Goal: Navigation & Orientation: Find specific page/section

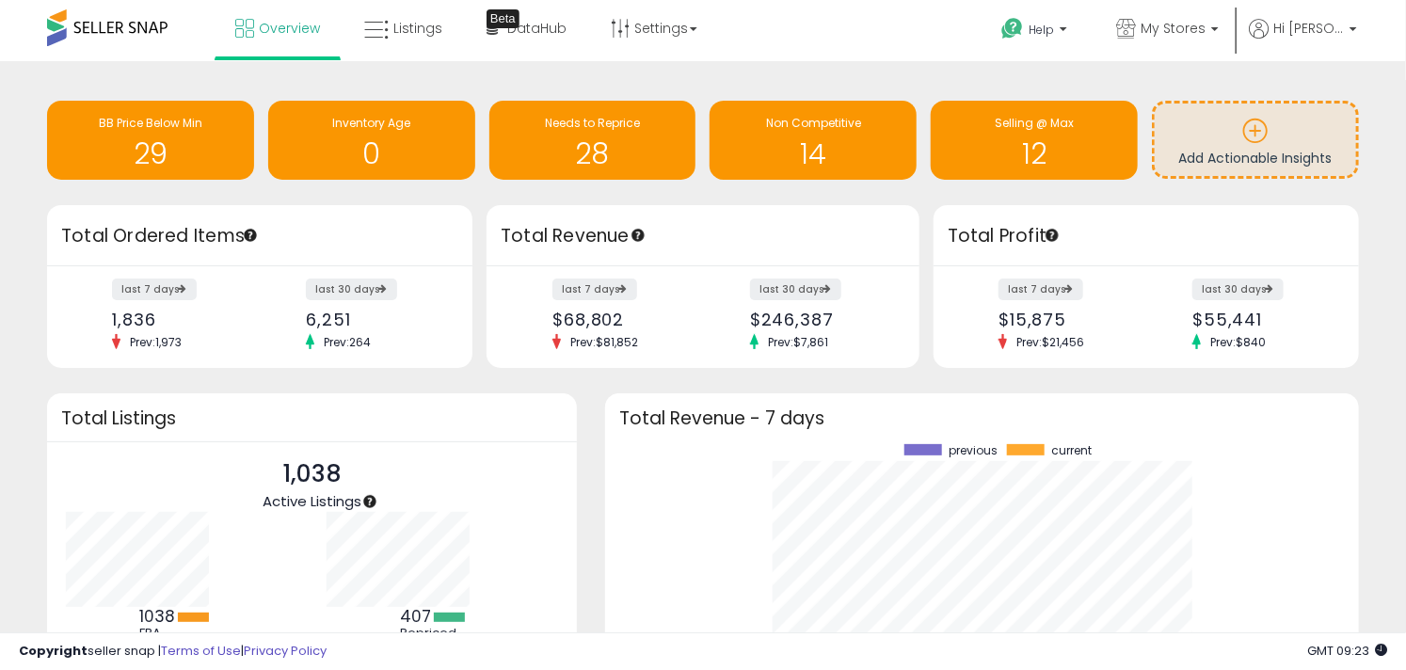
scroll to position [261, 716]
click at [425, 15] on link "Listings" at bounding box center [403, 28] width 106 height 56
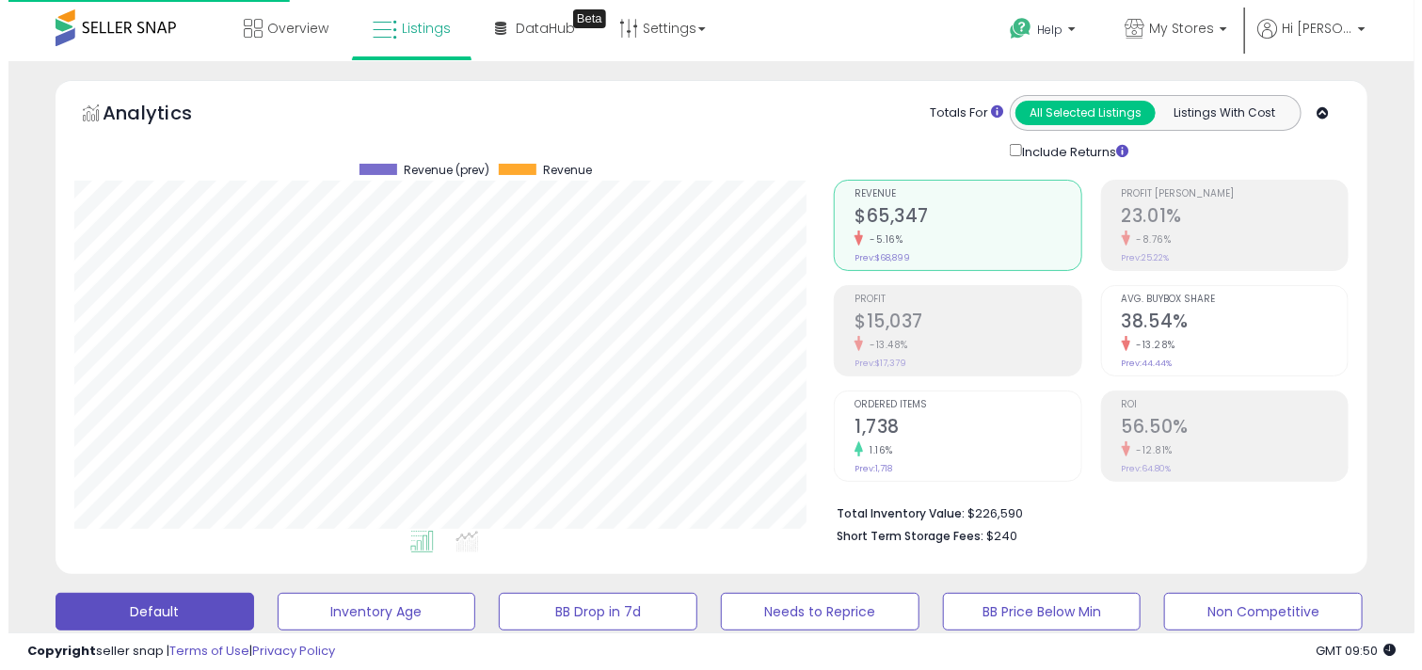
scroll to position [209, 0]
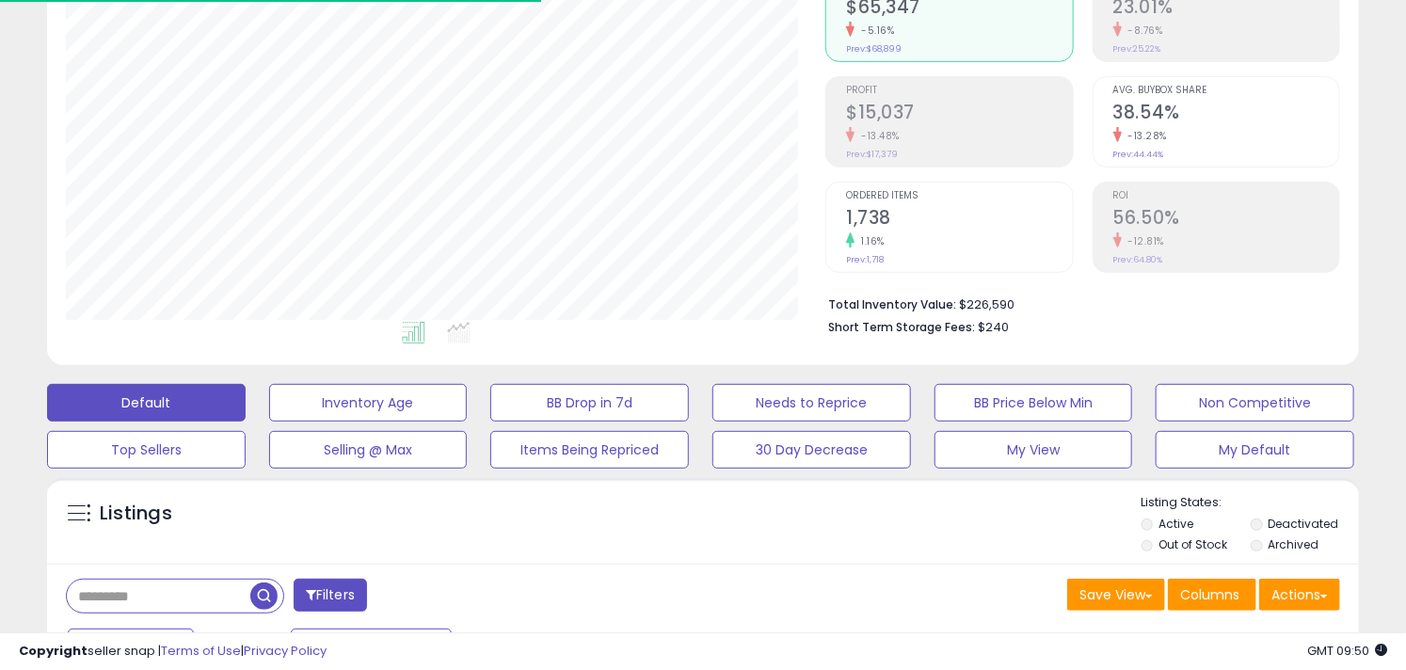
click at [985, 260] on div "Ordered Items 1,738 1.16% Prev: 1,718" at bounding box center [959, 225] width 226 height 85
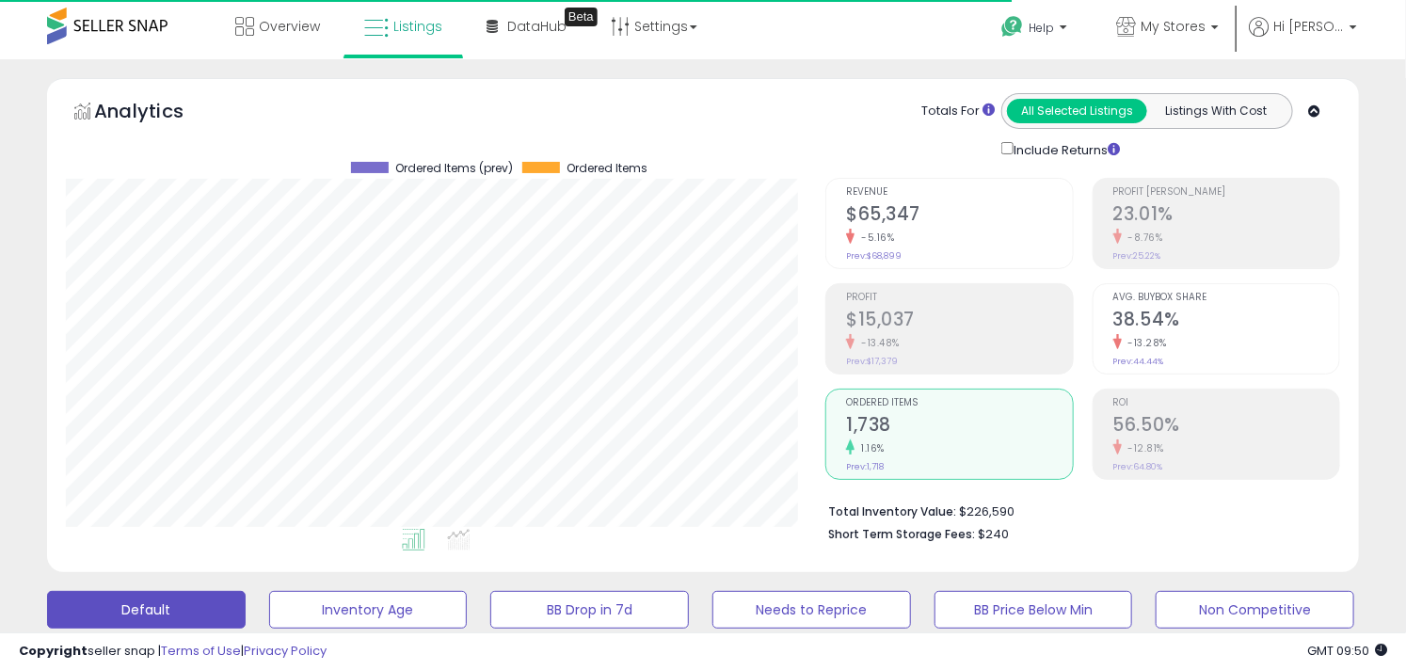
scroll to position [0, 0]
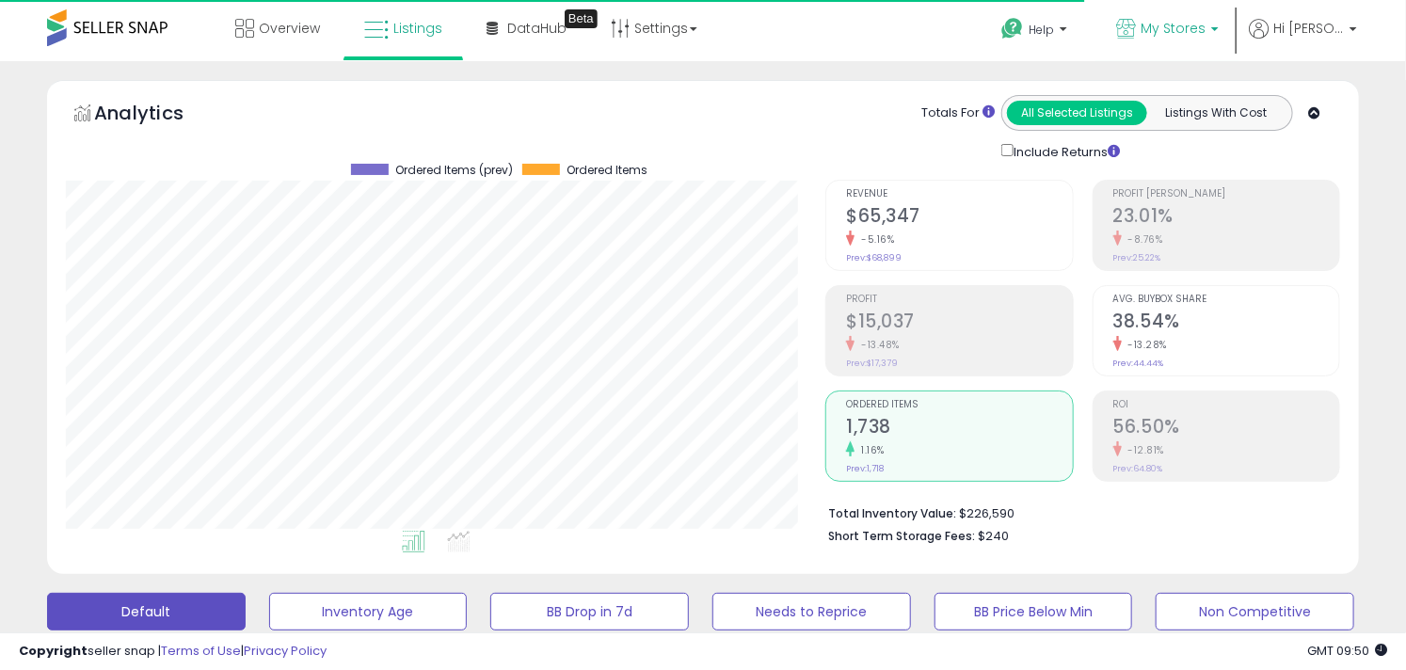
click at [1206, 24] on span "My Stores" at bounding box center [1173, 28] width 65 height 19
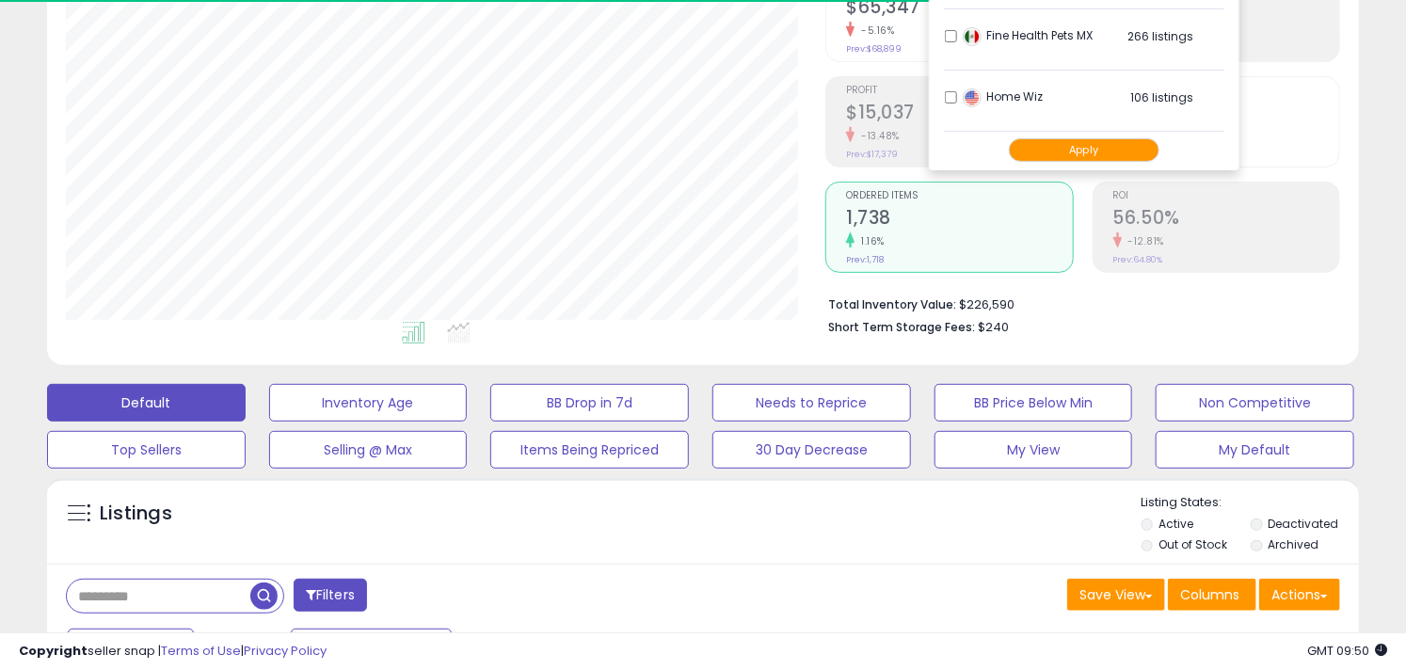
scroll to position [627, 0]
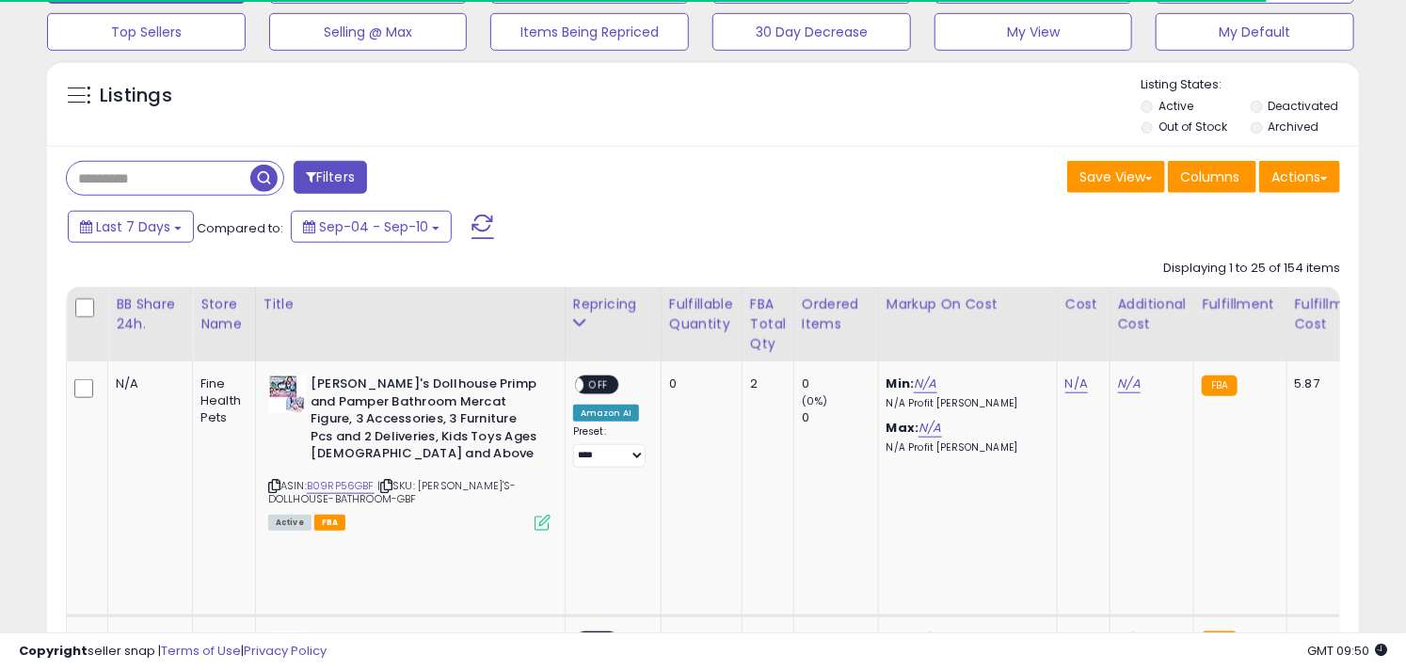
click at [838, 189] on div "Save View Save As New View Update Current View Columns Actions Import Export Vi…" at bounding box center [1028, 179] width 651 height 37
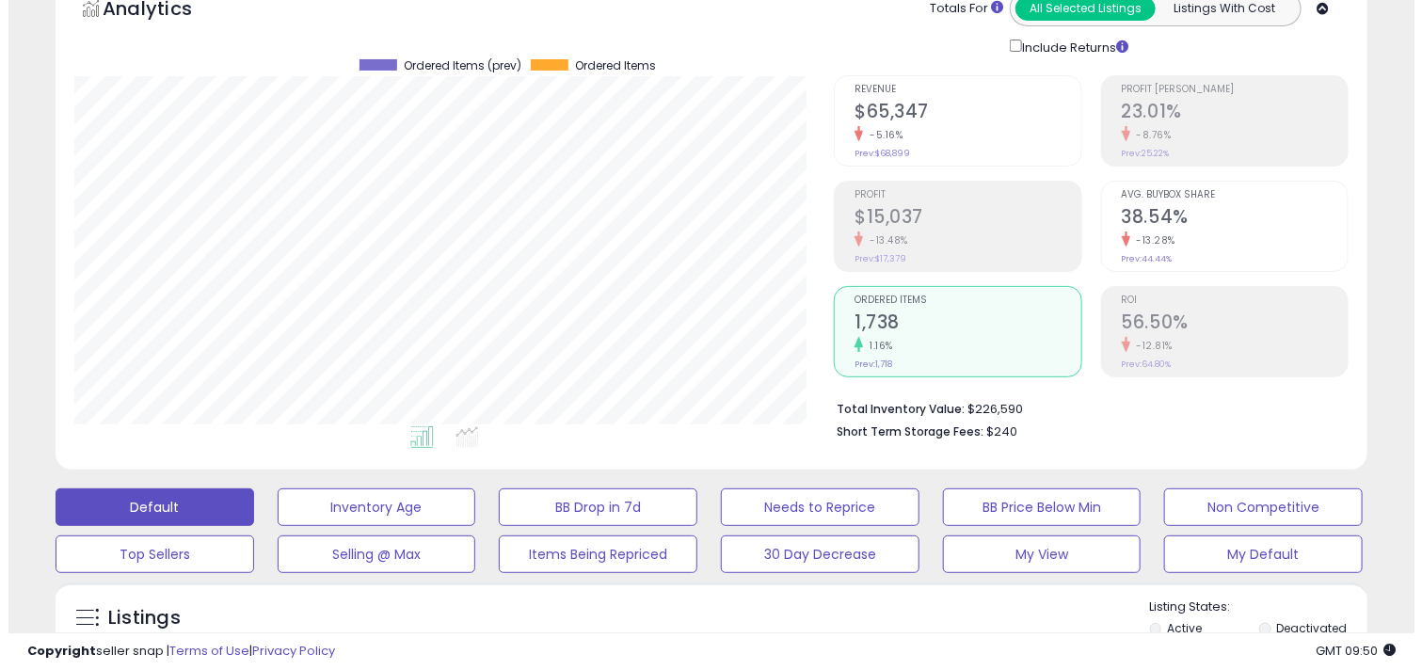
scroll to position [209, 0]
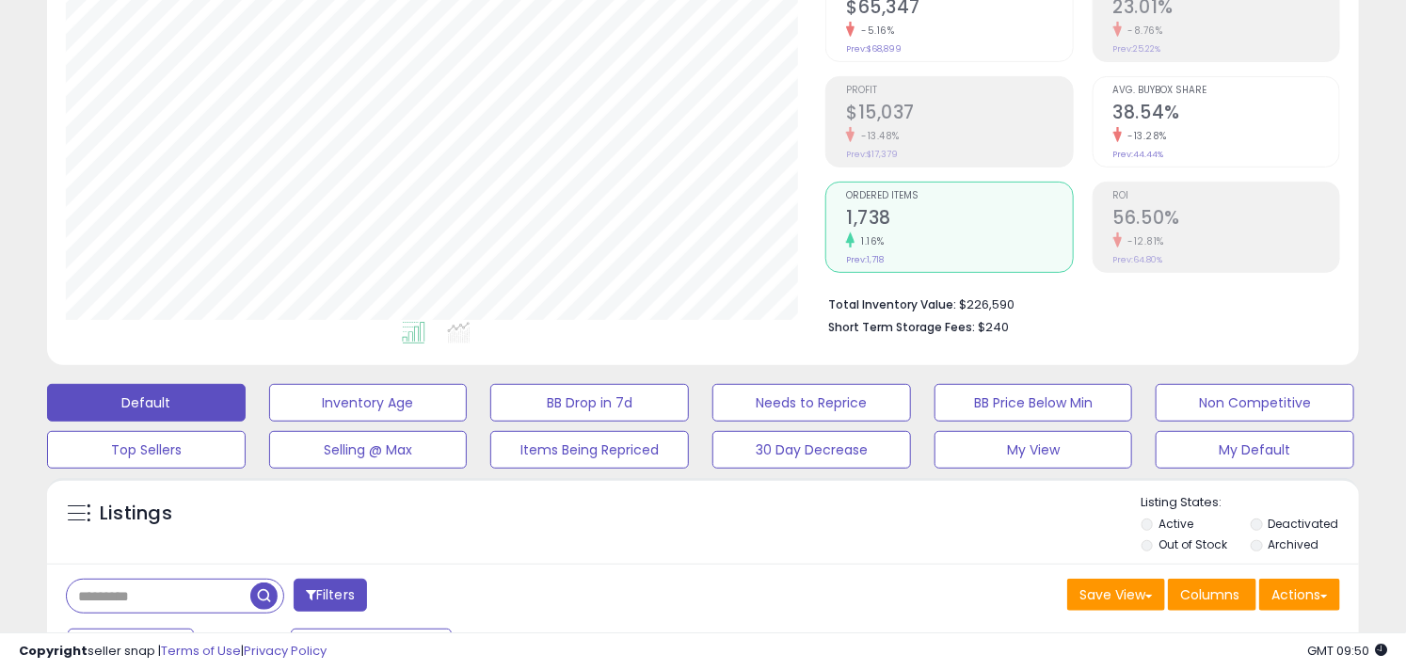
click at [910, 14] on h2 "$65,347" at bounding box center [959, 8] width 226 height 25
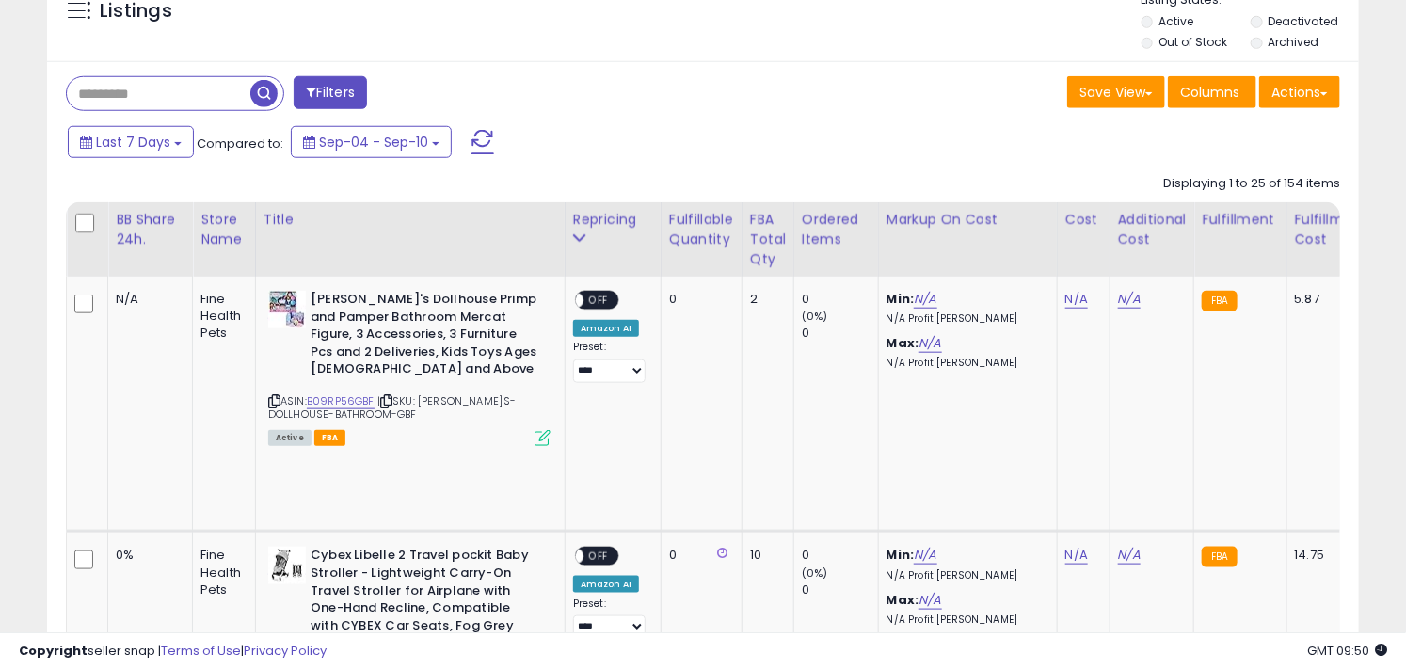
scroll to position [627, 0]
